Goal: Task Accomplishment & Management: Use online tool/utility

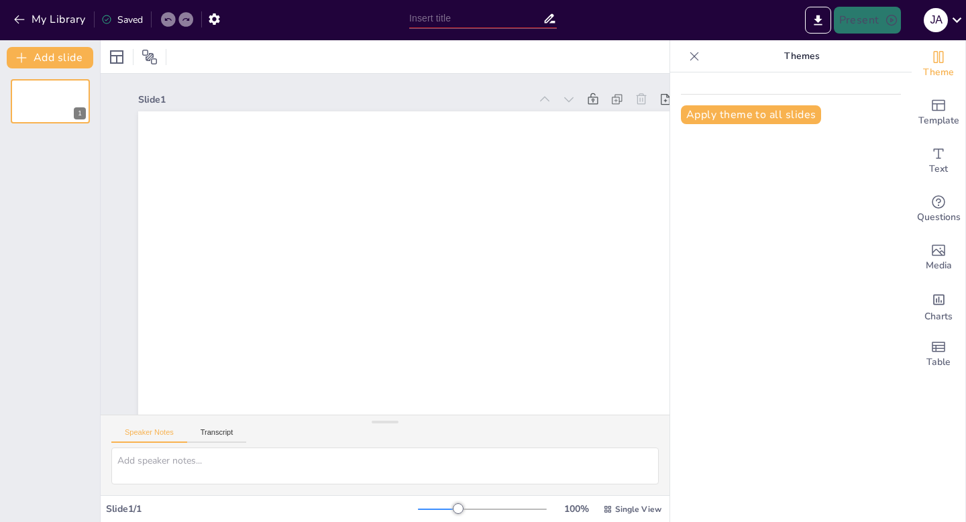
type input "New Sendsteps"
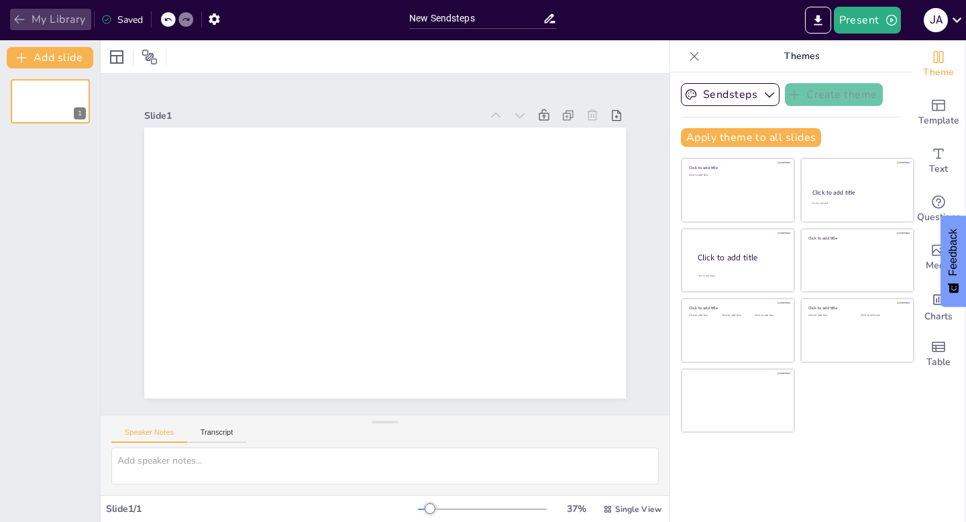
click at [16, 11] on button "My Library" at bounding box center [50, 19] width 81 height 21
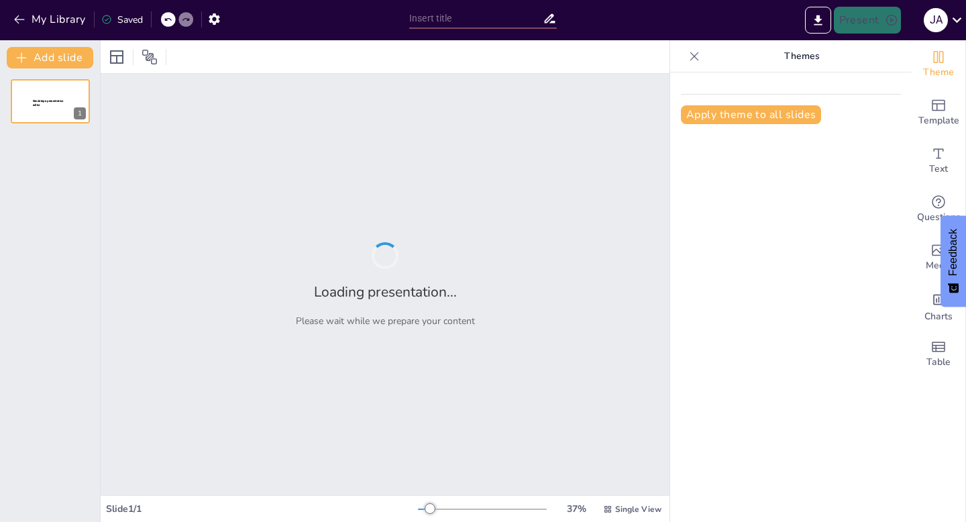
type input "New Sendsteps"
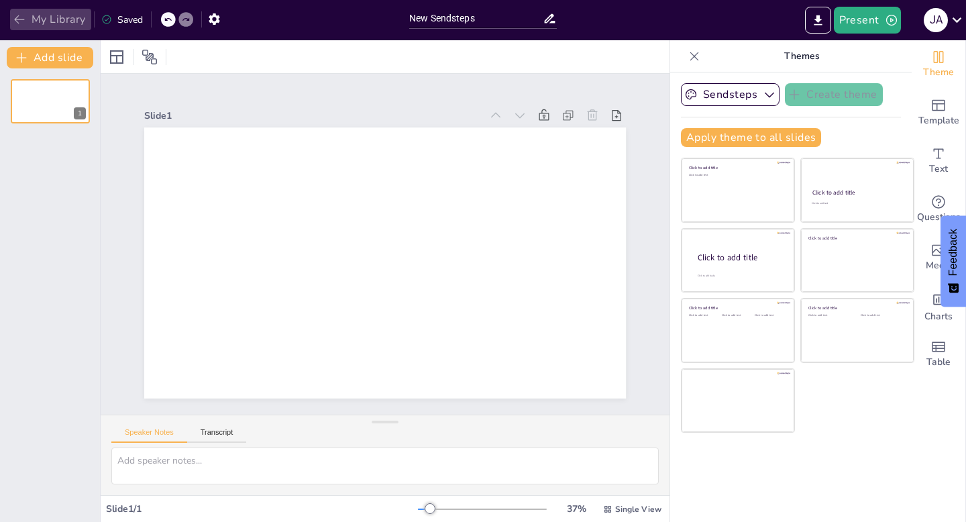
click at [29, 21] on button "My Library" at bounding box center [50, 19] width 81 height 21
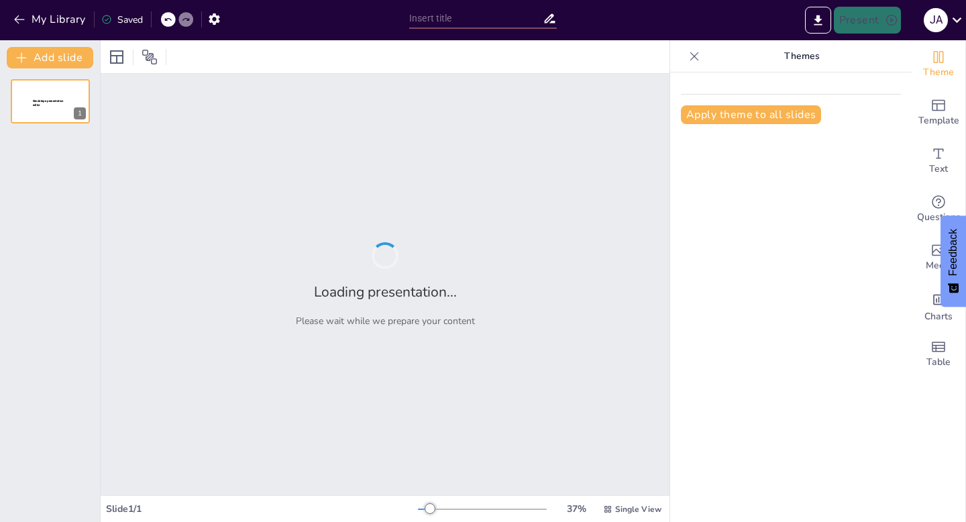
type input "Hochwertige CO2-Zertifikate durch präzise Emissionsmessung"
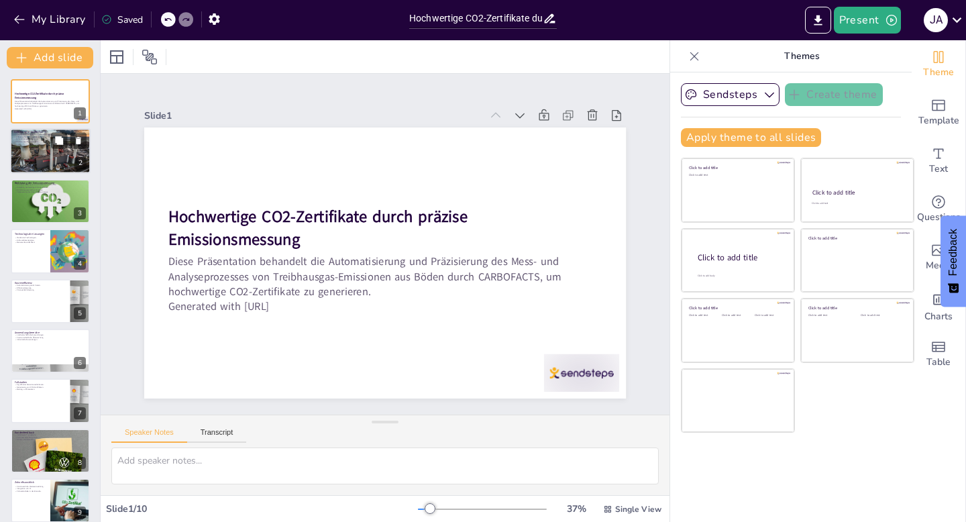
click at [28, 145] on div at bounding box center [50, 152] width 80 height 46
type textarea "Die Optimierung der Emissionsmessung durch CARBOFACTS ist entscheidend, um Unte…"
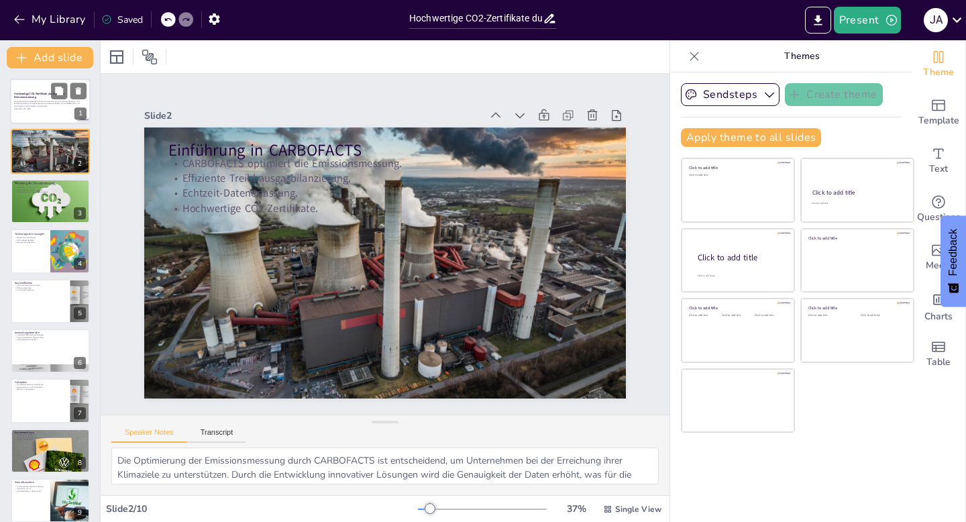
click at [37, 92] on strong "Hochwertige CO2-Zertifikate durch präzise Emissionsmessung" at bounding box center [39, 95] width 50 height 7
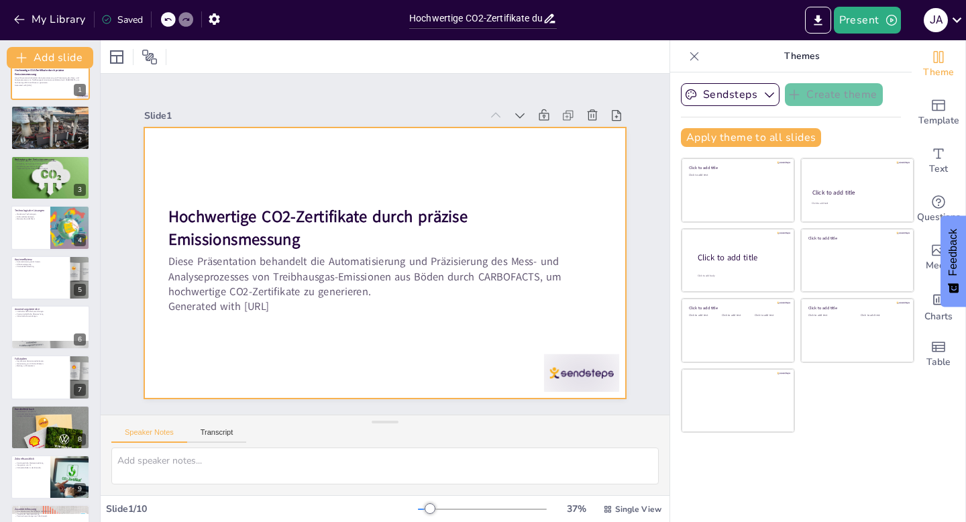
scroll to position [27, 0]
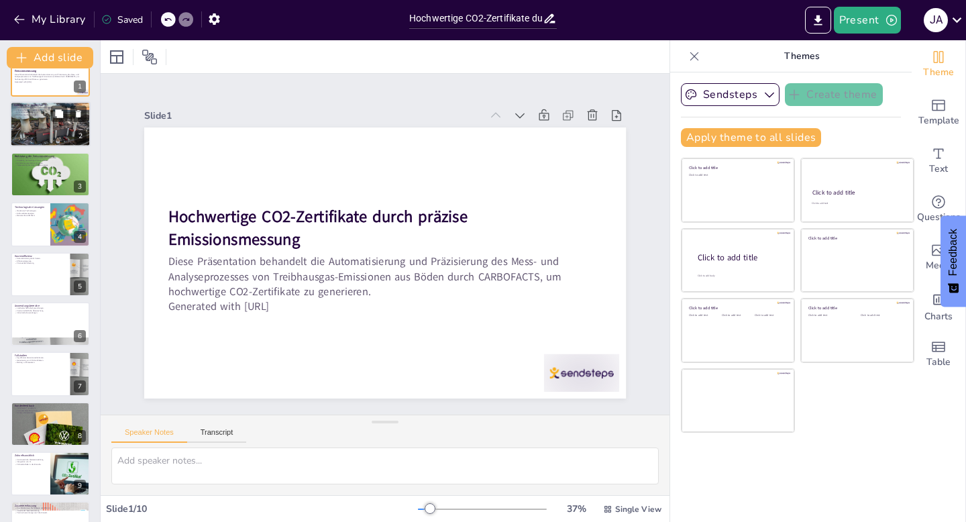
click at [34, 121] on div at bounding box center [50, 125] width 80 height 46
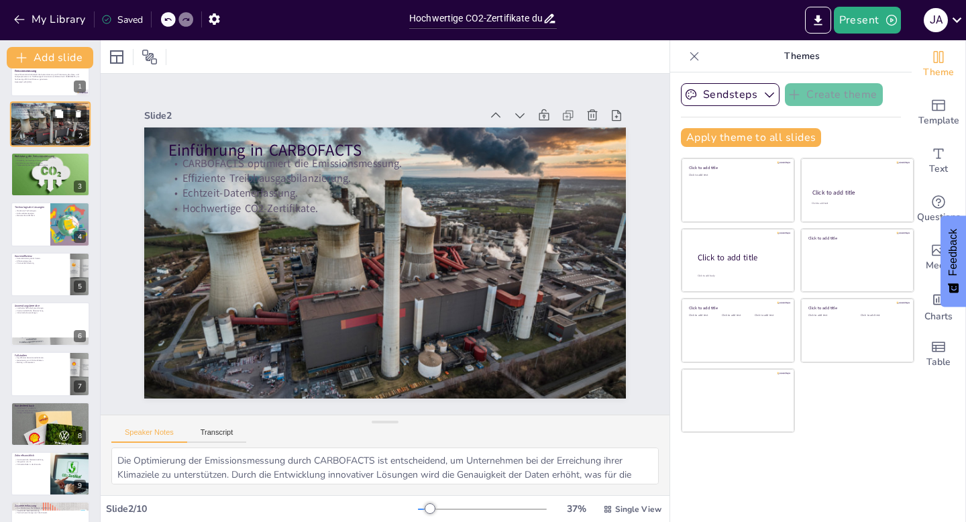
scroll to position [0, 0]
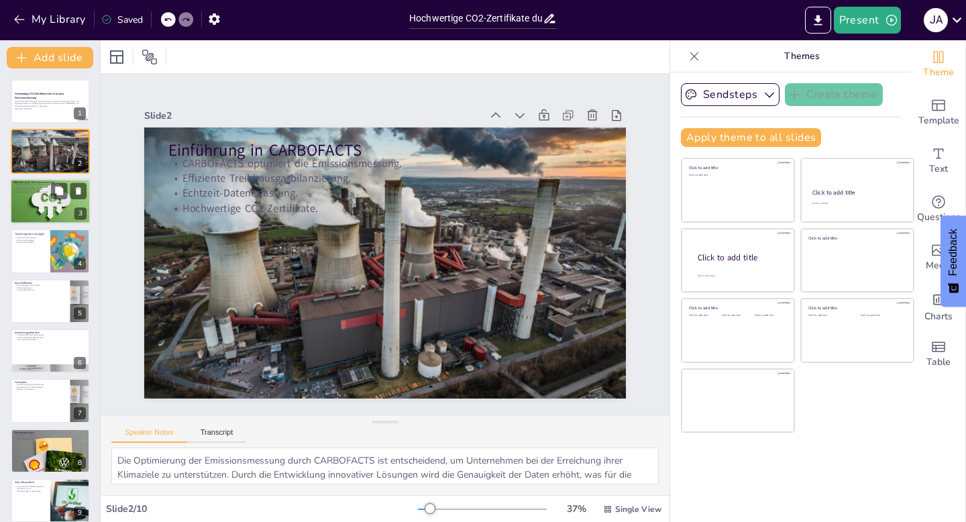
click at [34, 199] on div at bounding box center [50, 201] width 80 height 46
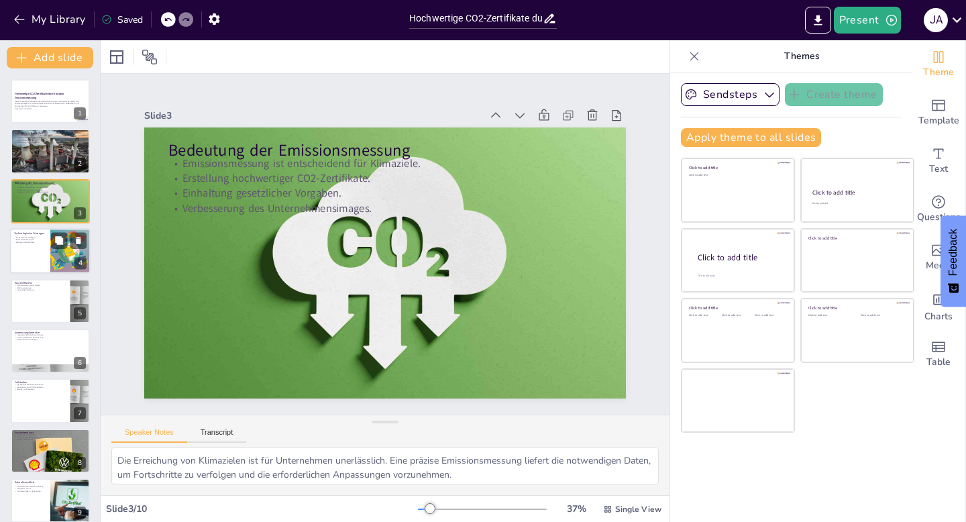
click at [33, 253] on div at bounding box center [50, 251] width 80 height 46
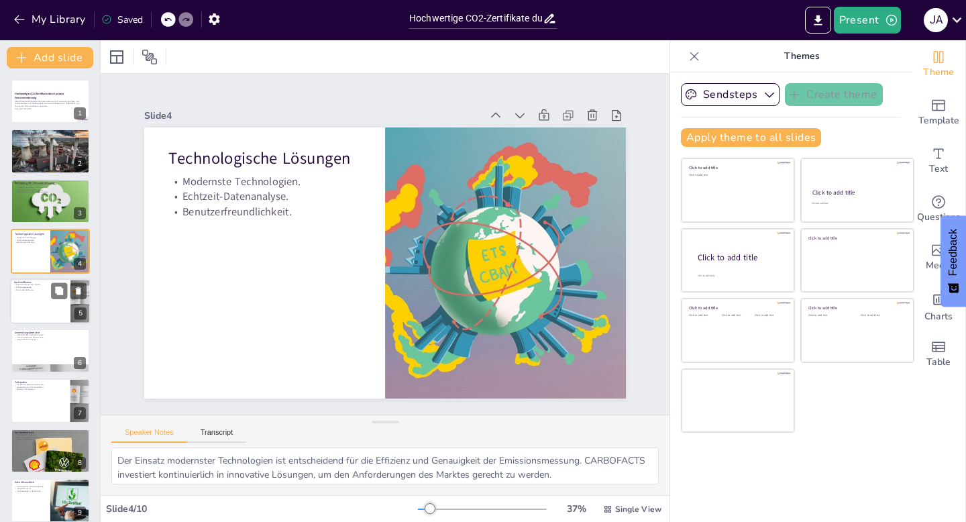
click at [21, 299] on div at bounding box center [50, 301] width 80 height 46
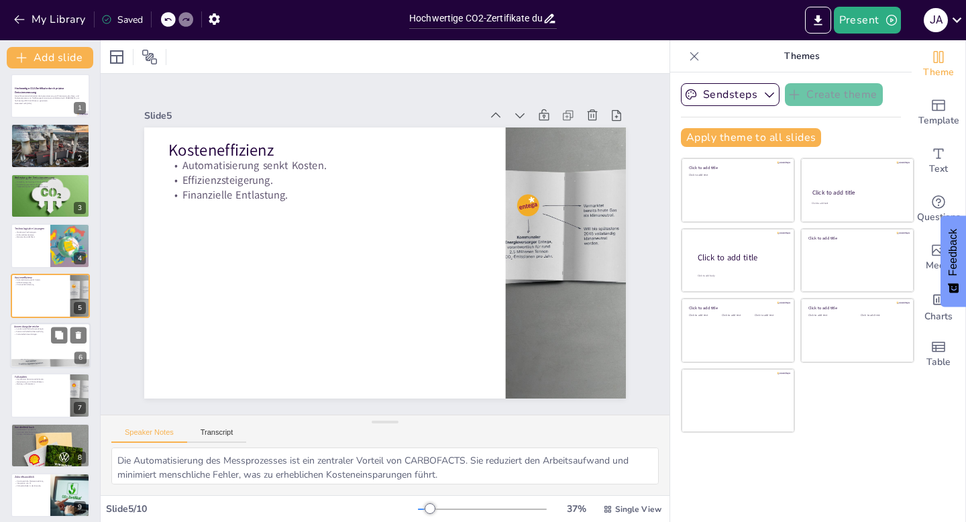
click at [23, 339] on div at bounding box center [50, 346] width 80 height 46
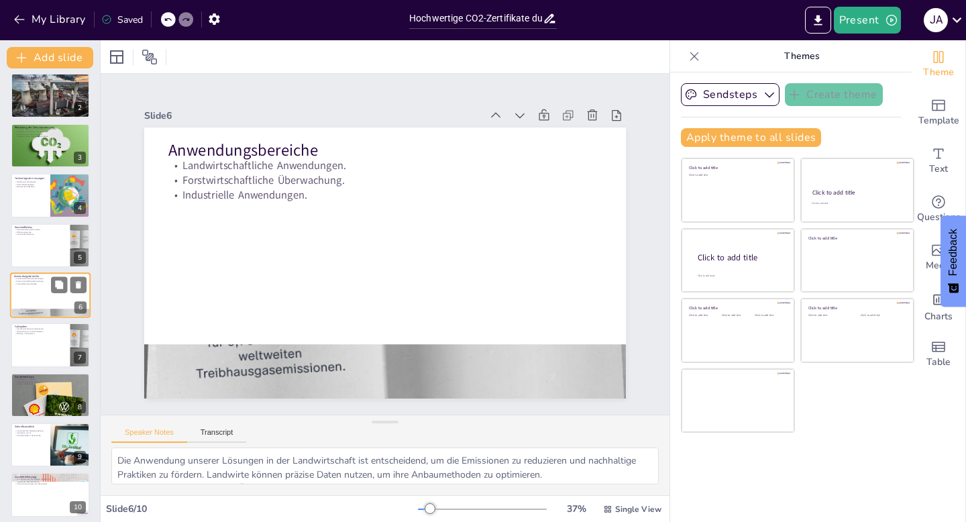
scroll to position [62, 0]
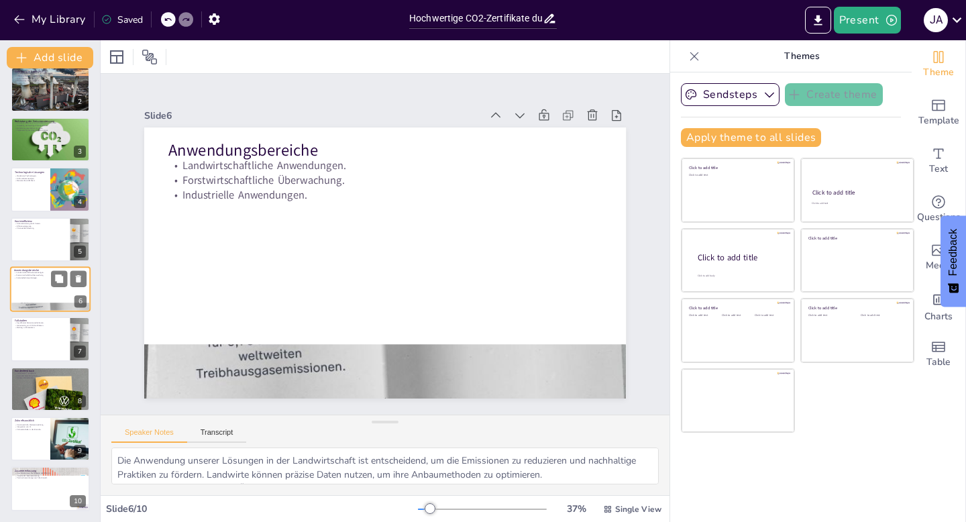
click at [23, 339] on div at bounding box center [50, 339] width 79 height 44
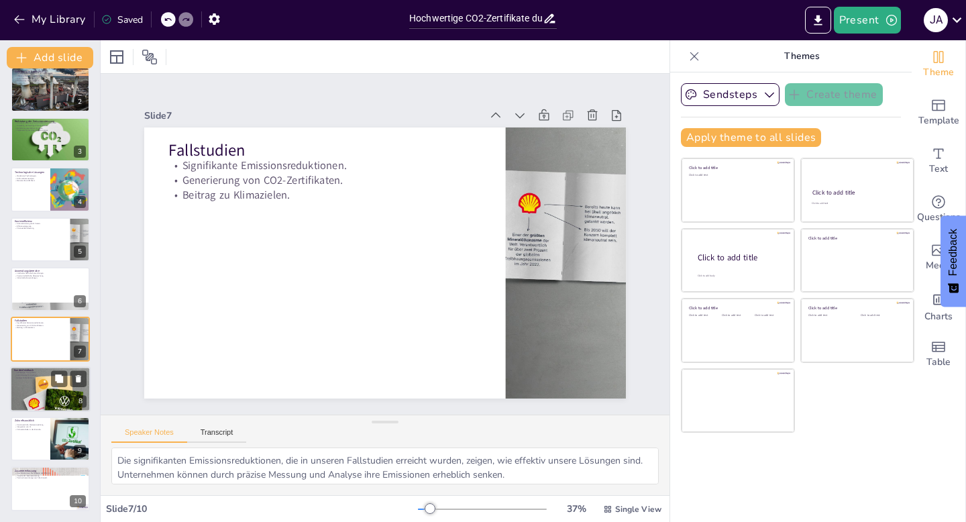
click at [25, 394] on div at bounding box center [50, 389] width 80 height 144
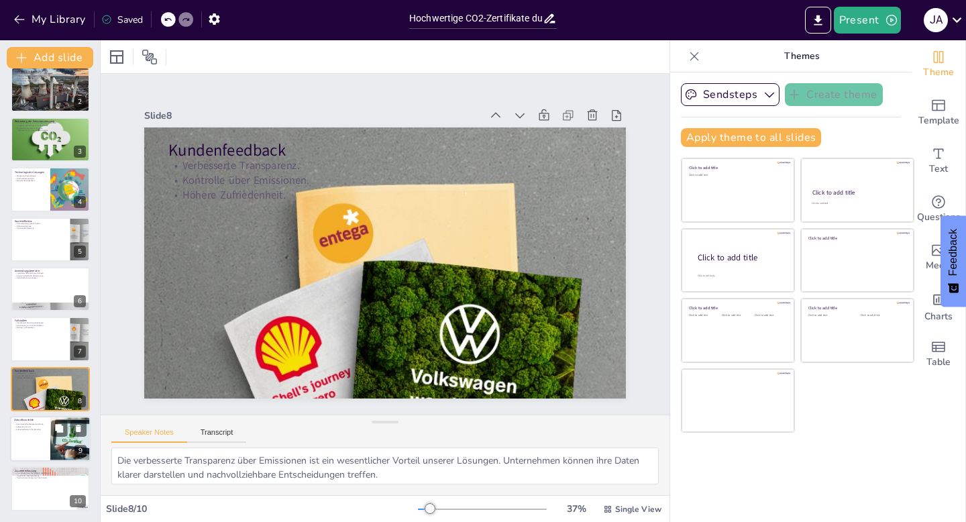
click at [20, 436] on div at bounding box center [50, 439] width 80 height 46
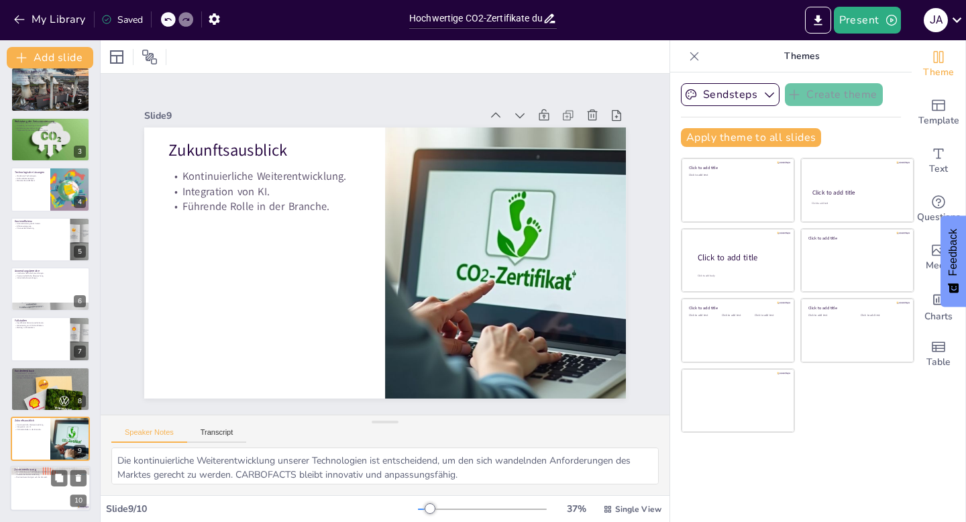
click at [26, 496] on div at bounding box center [50, 489] width 80 height 46
type textarea "Die Kombination aus Technologie und Effizienz ist der Schlüssel zum Erfolg von …"
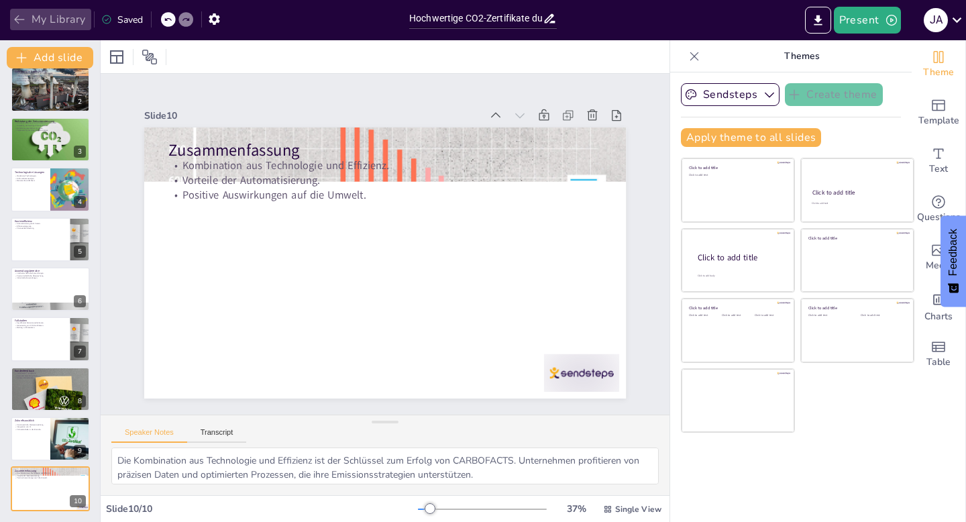
click at [24, 14] on icon "button" at bounding box center [19, 19] width 13 height 13
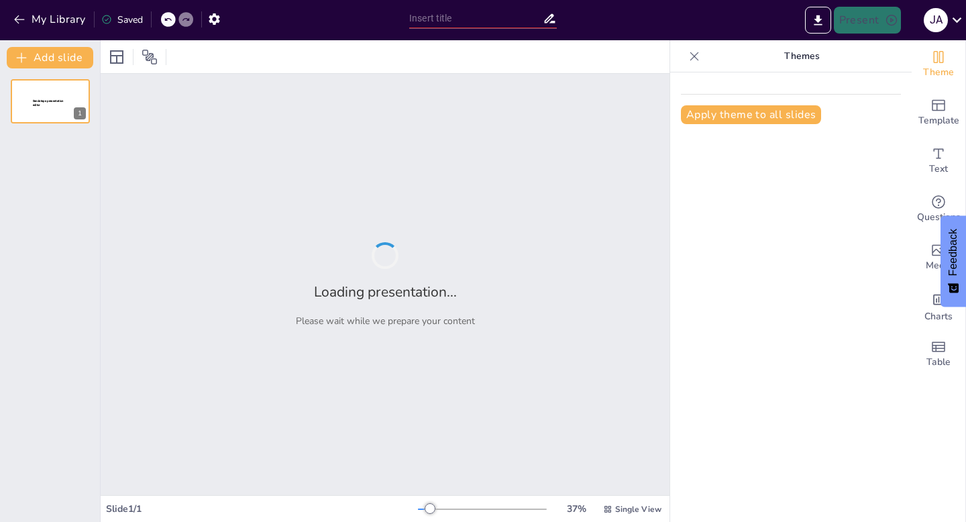
type input "**Automatisierte Lösungen für präzise Treibhausgas-Bilanzen: Das Carbofacts Kon…"
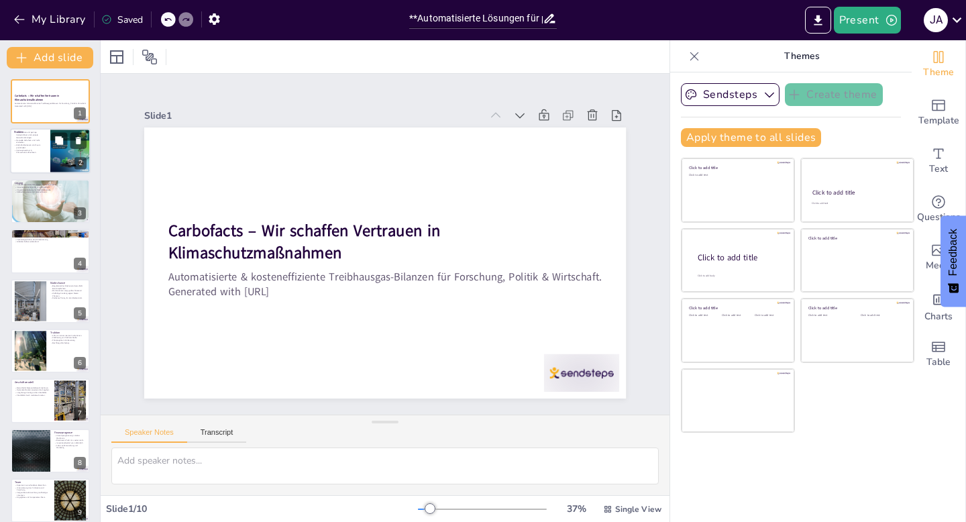
click at [31, 150] on p "Vertrauensverlust in Klimaschutzmaßnahmen." at bounding box center [30, 152] width 32 height 5
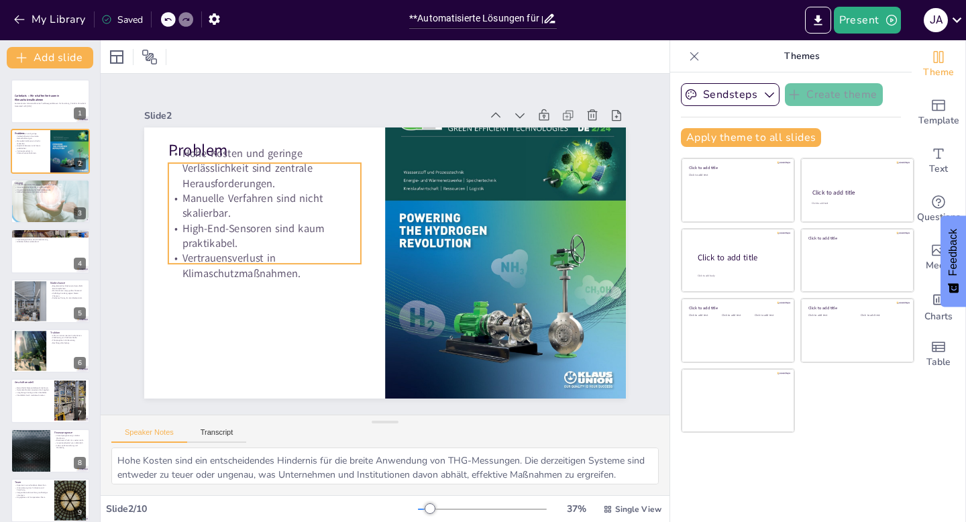
click at [214, 232] on p "High-End-Sensoren sind kaum praktikabel." at bounding box center [278, 188] width 188 height 106
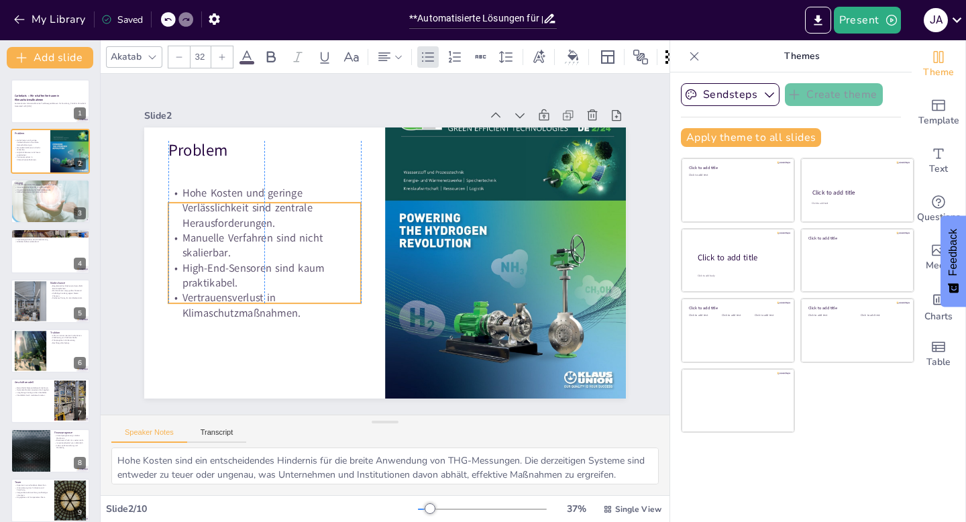
drag, startPoint x: 214, startPoint y: 232, endPoint x: 213, endPoint y: 272, distance: 39.6
click at [413, 272] on p "High-End-Sensoren sind kaum praktikabel." at bounding box center [488, 312] width 151 height 163
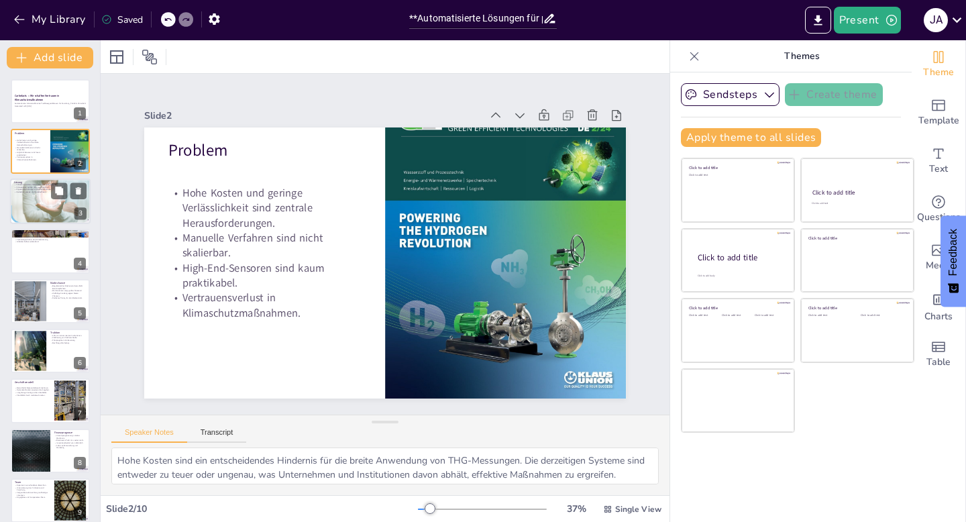
click at [53, 211] on div at bounding box center [50, 201] width 80 height 46
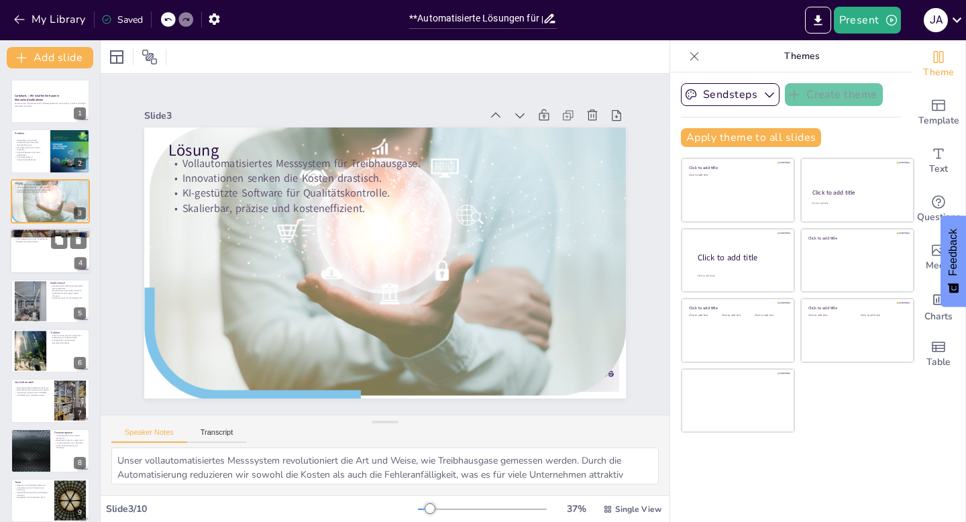
click at [42, 258] on div at bounding box center [50, 251] width 80 height 46
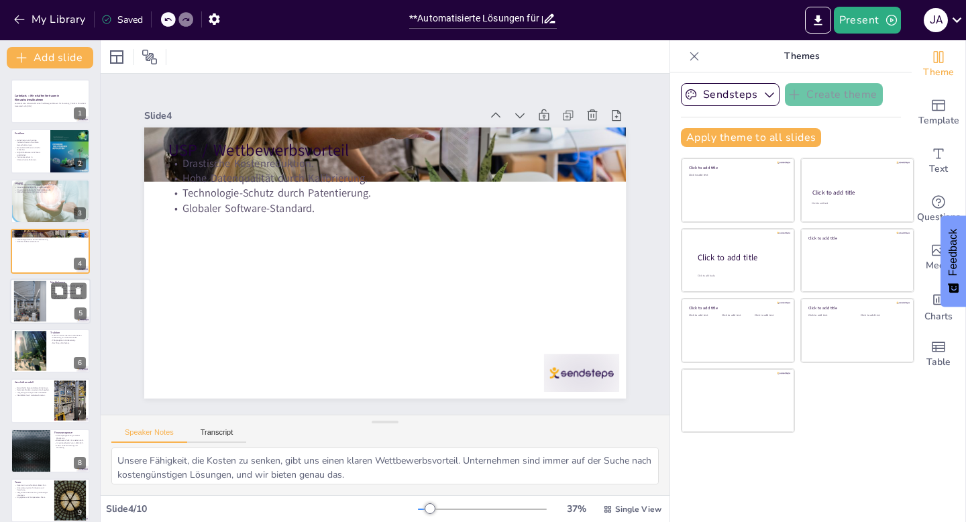
click at [31, 298] on div at bounding box center [30, 300] width 70 height 41
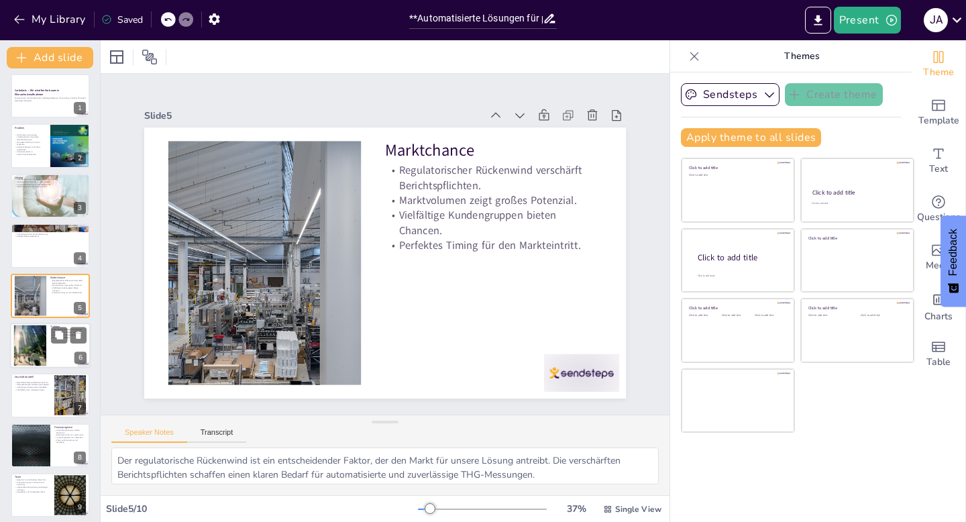
click at [27, 334] on div at bounding box center [30, 345] width 72 height 41
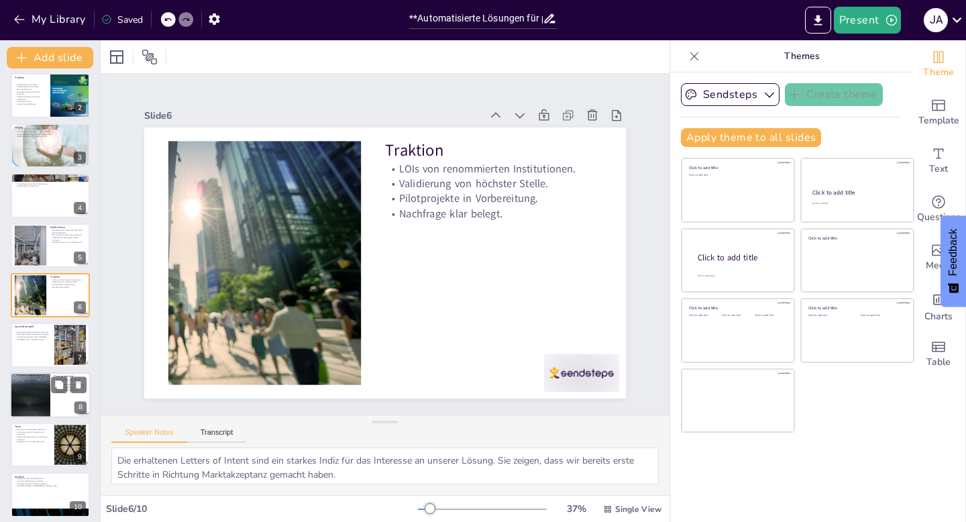
click at [21, 385] on div at bounding box center [30, 395] width 80 height 46
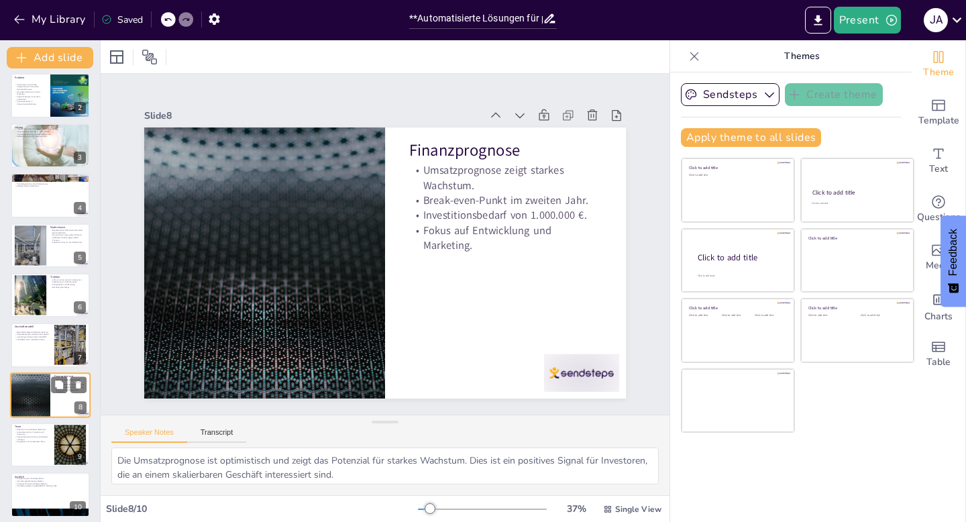
scroll to position [62, 0]
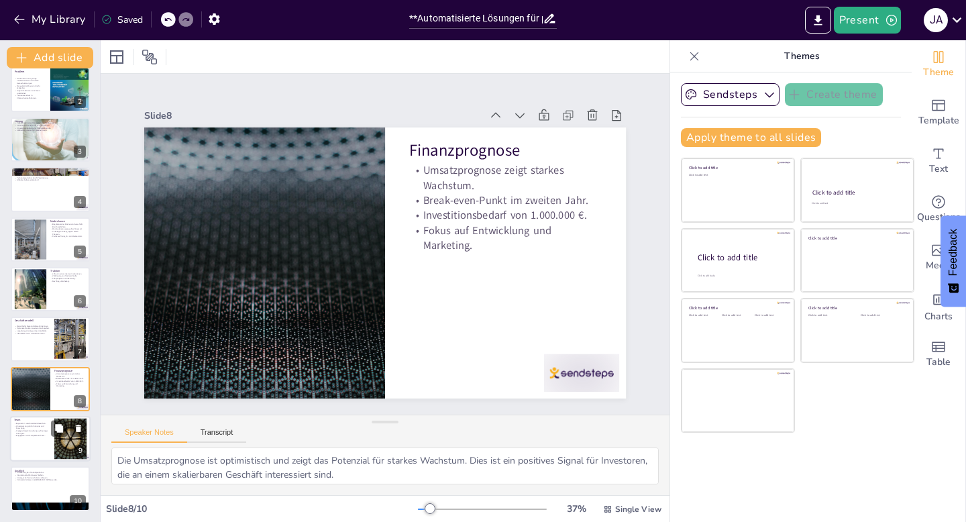
click at [24, 425] on p "Unterstützung durch Industrie und Forschung." at bounding box center [32, 426] width 36 height 5
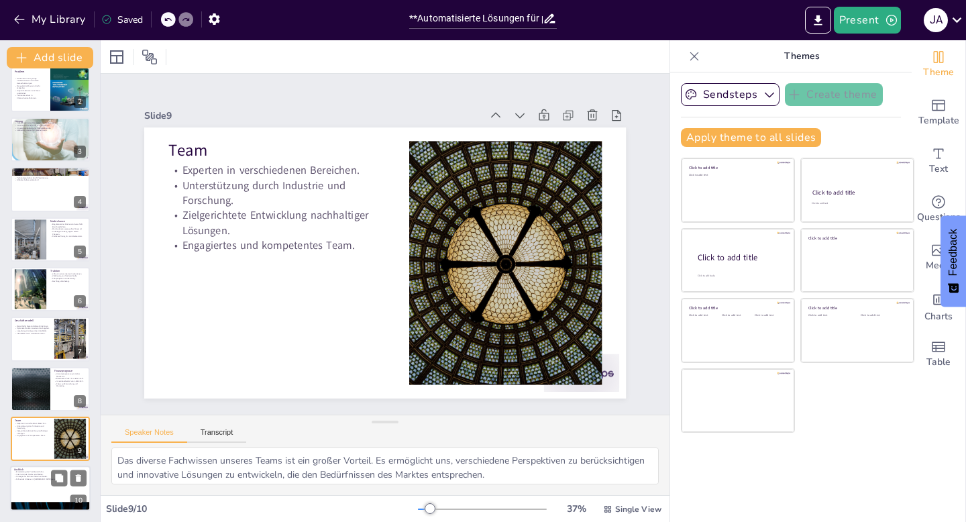
click at [37, 485] on div at bounding box center [50, 489] width 80 height 46
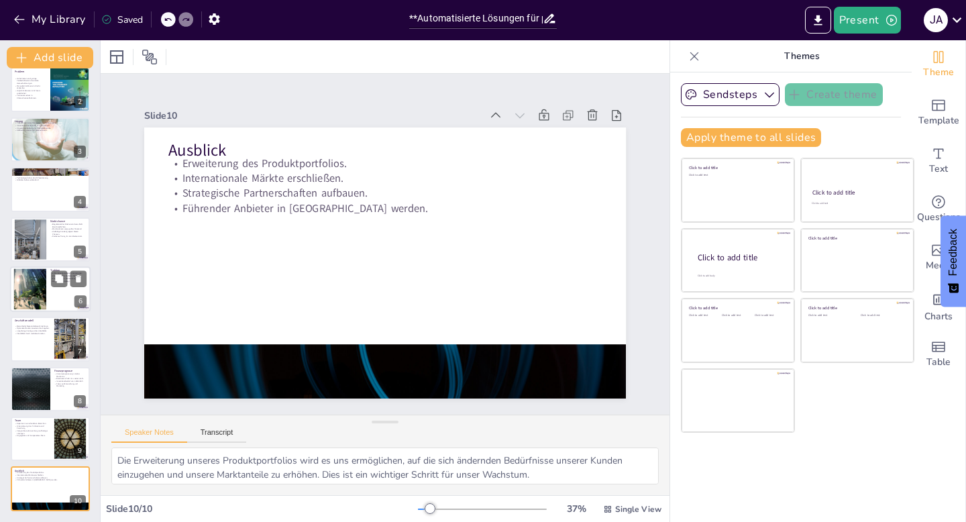
click at [31, 284] on div at bounding box center [30, 289] width 72 height 41
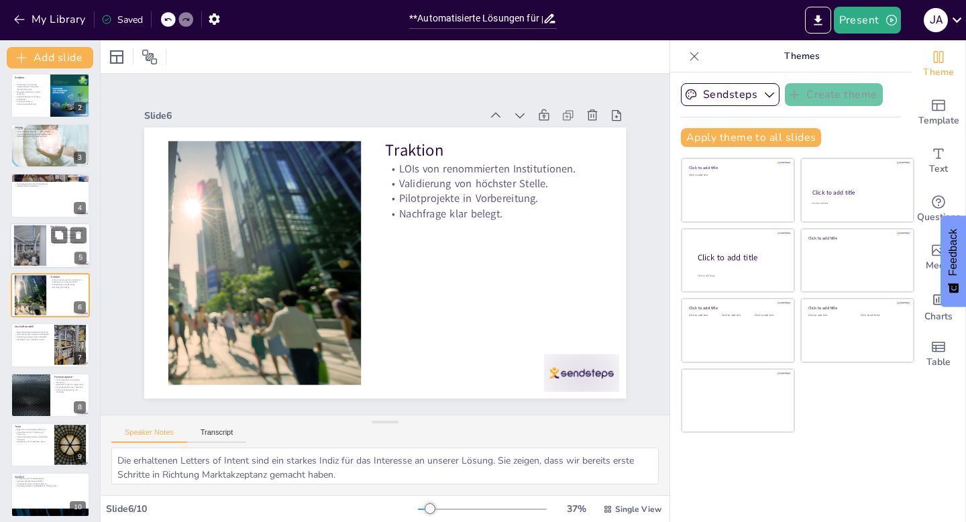
click at [29, 245] on div at bounding box center [30, 245] width 70 height 41
type textarea "Der regulatorische Rückenwind ist ein entscheidender Faktor, der den Markt für …"
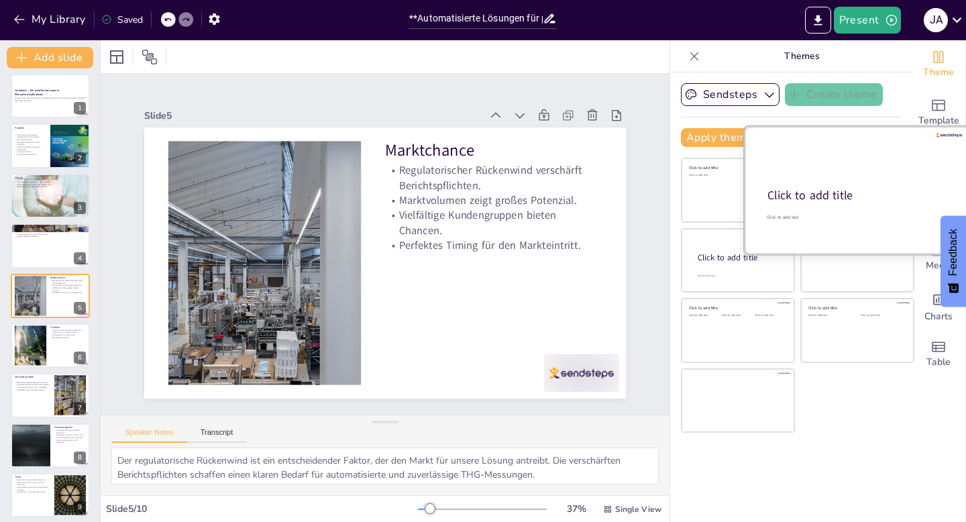
click at [842, 185] on div at bounding box center [856, 190] width 225 height 127
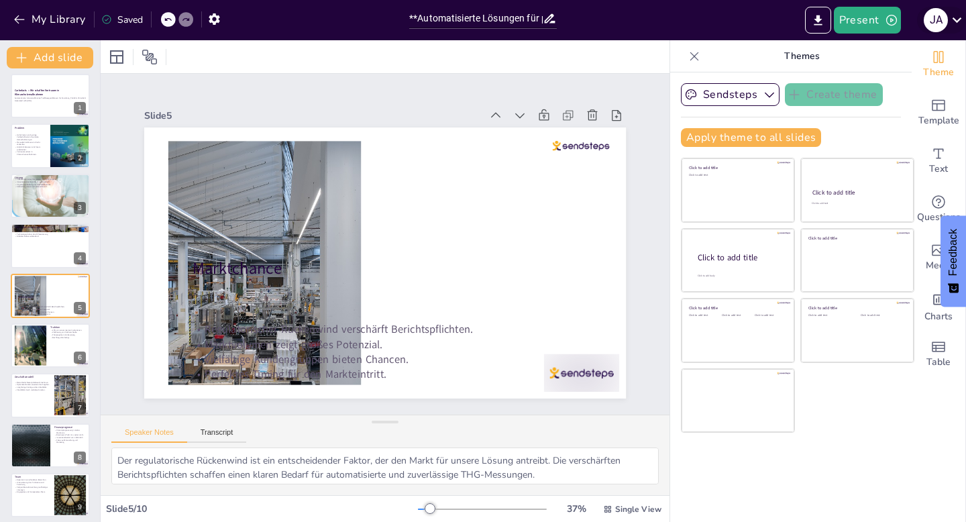
click at [950, 18] on icon at bounding box center [957, 20] width 18 height 18
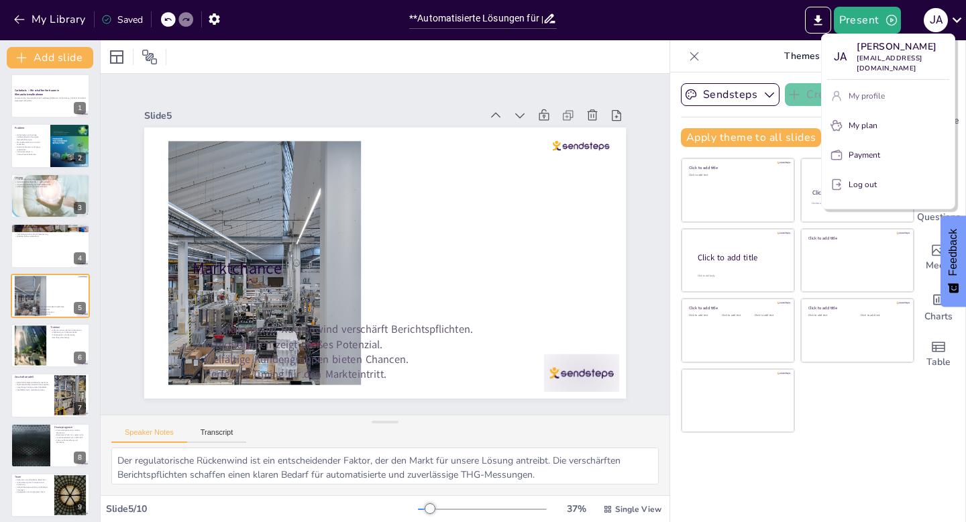
click at [868, 90] on p "My profile" at bounding box center [866, 96] width 36 height 12
